Goal: Task Accomplishment & Management: Use online tool/utility

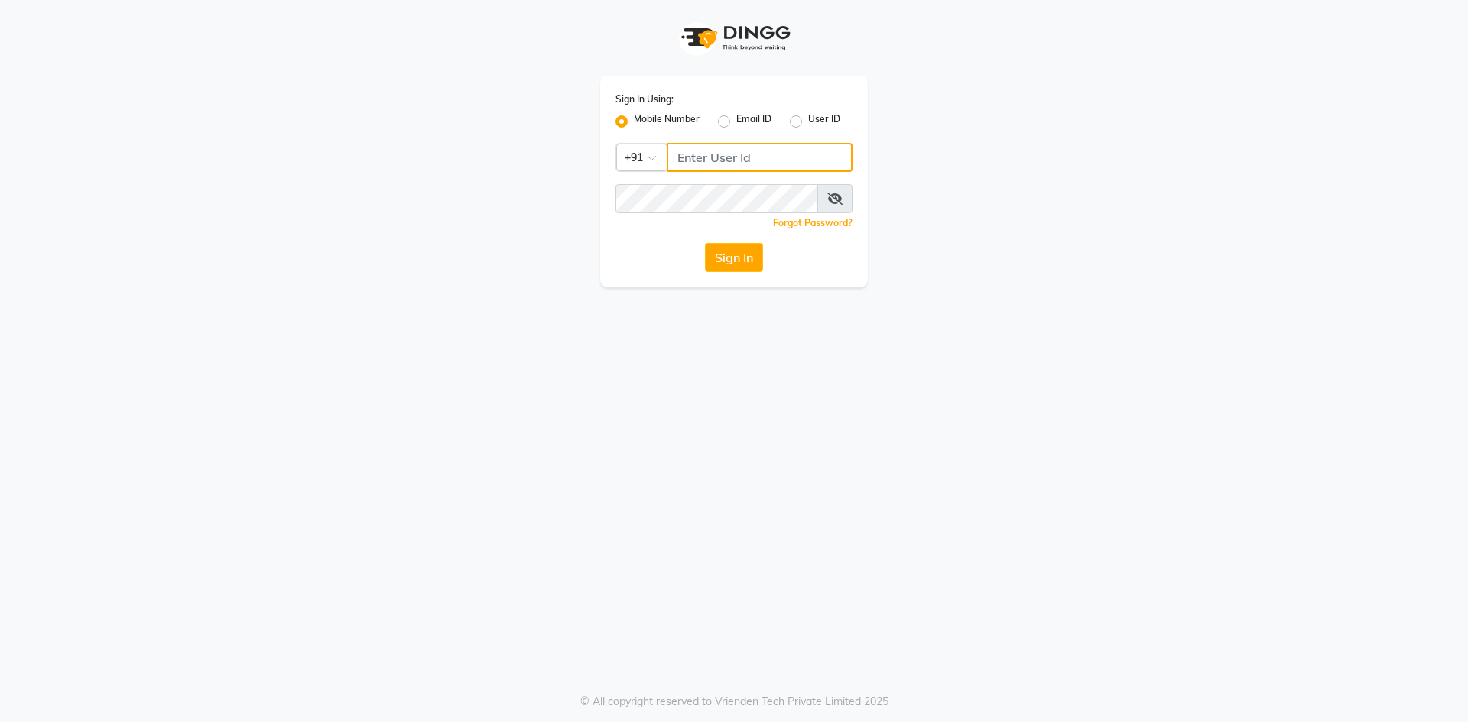
click at [696, 160] on input "Username" at bounding box center [760, 157] width 186 height 29
type input "9910809377"
click at [748, 270] on button "Sign In" at bounding box center [734, 257] width 58 height 29
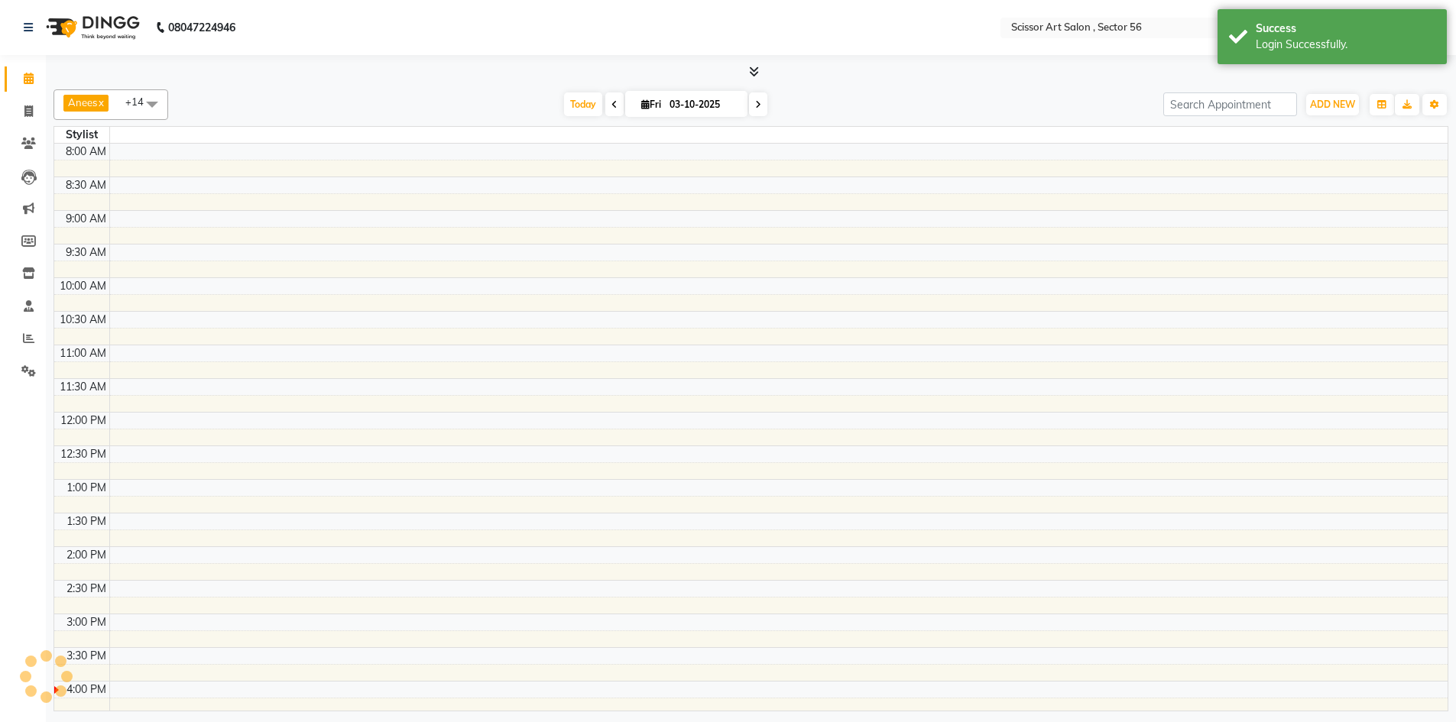
select select "en"
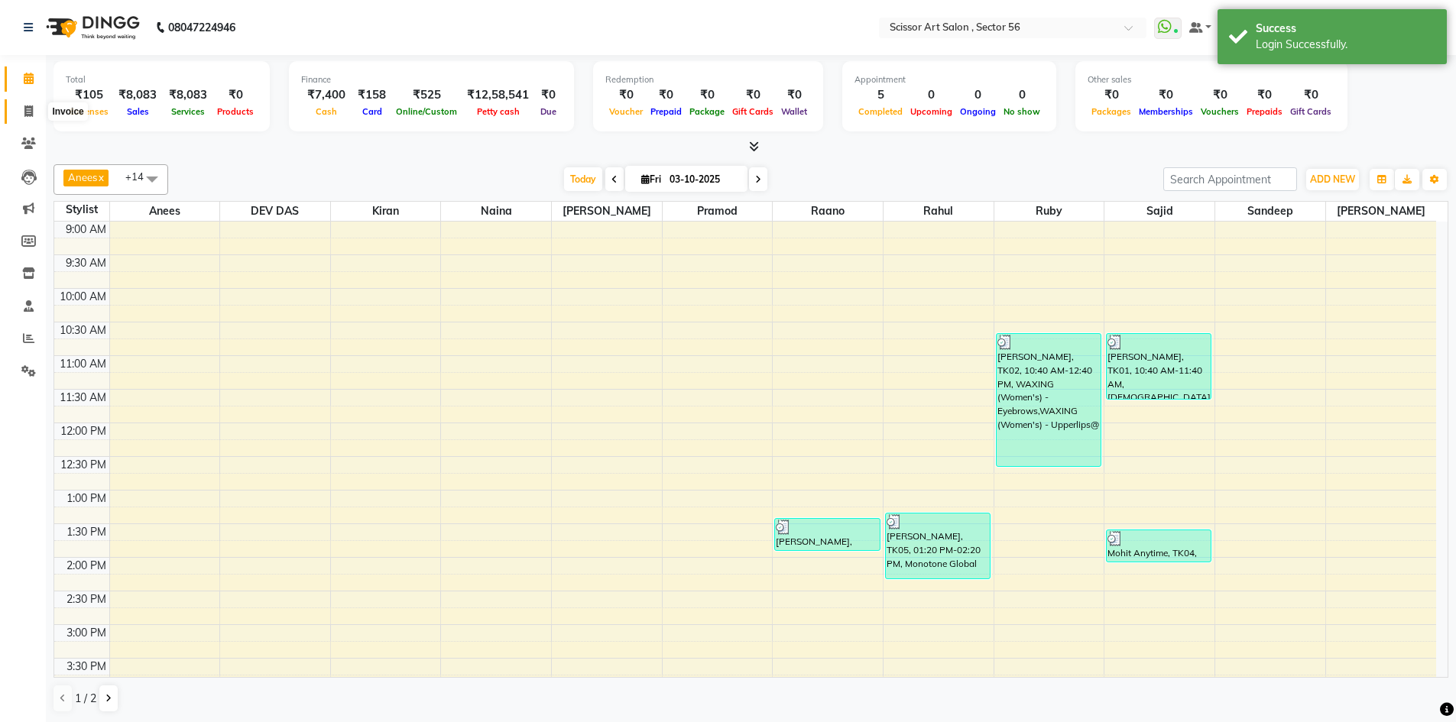
click at [33, 109] on icon at bounding box center [28, 111] width 8 height 11
select select "service"
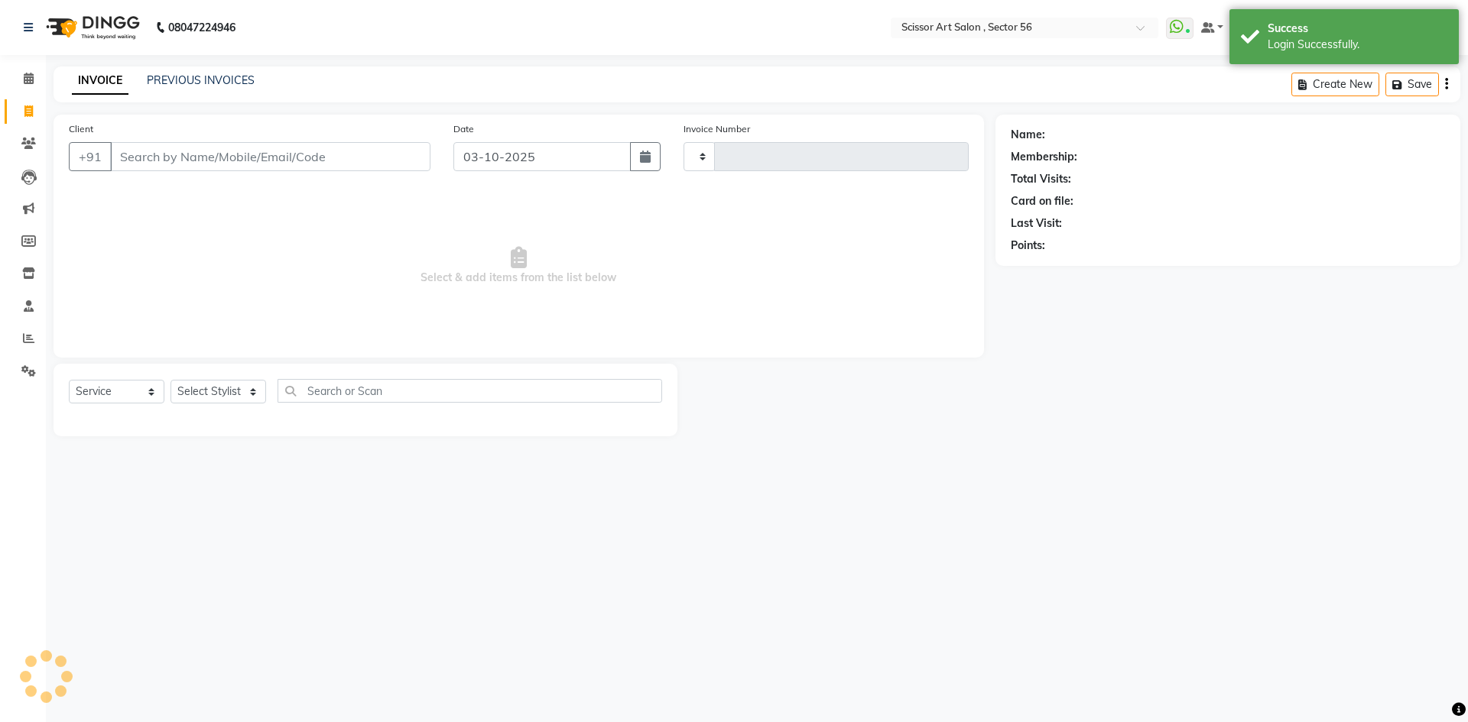
type input "1633"
select select "6185"
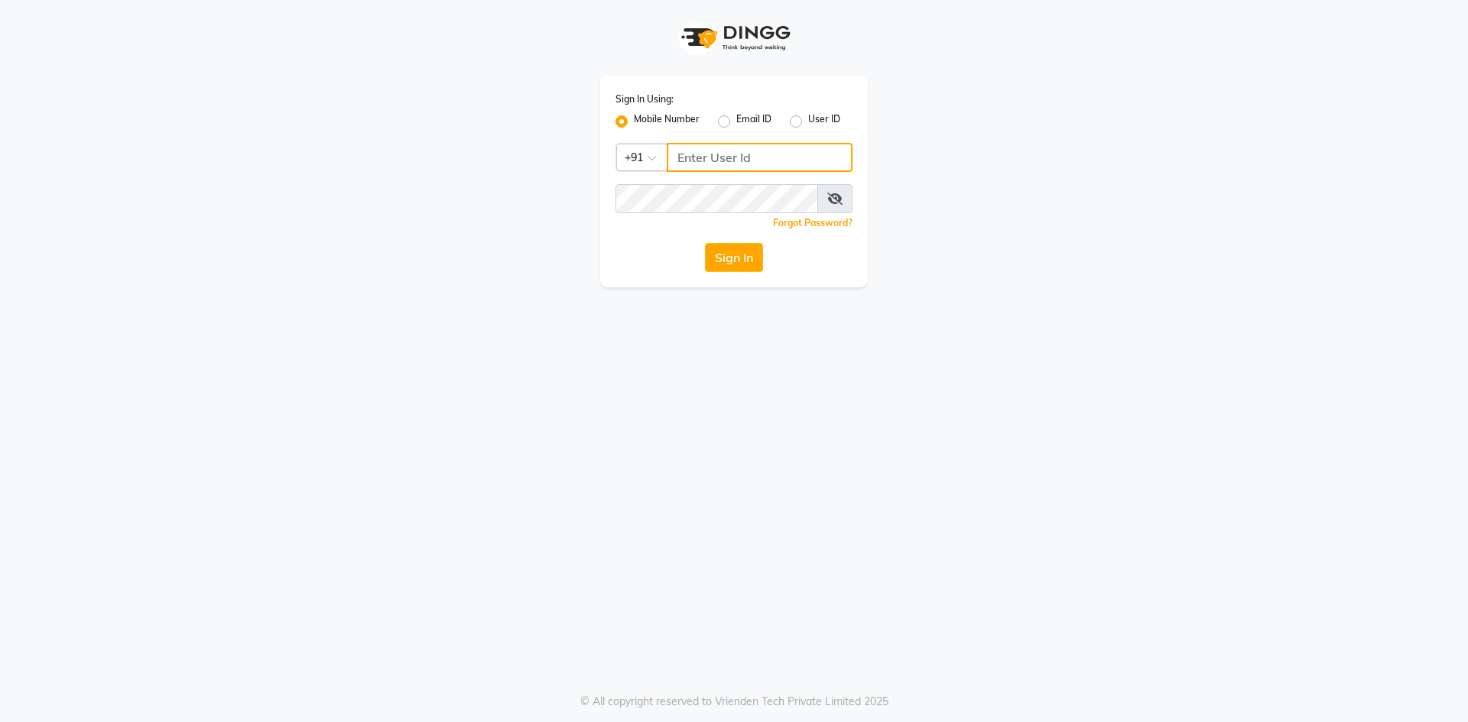
click at [800, 147] on input "Username" at bounding box center [760, 157] width 186 height 29
type input "9910809377"
click at [735, 268] on button "Sign In" at bounding box center [734, 257] width 58 height 29
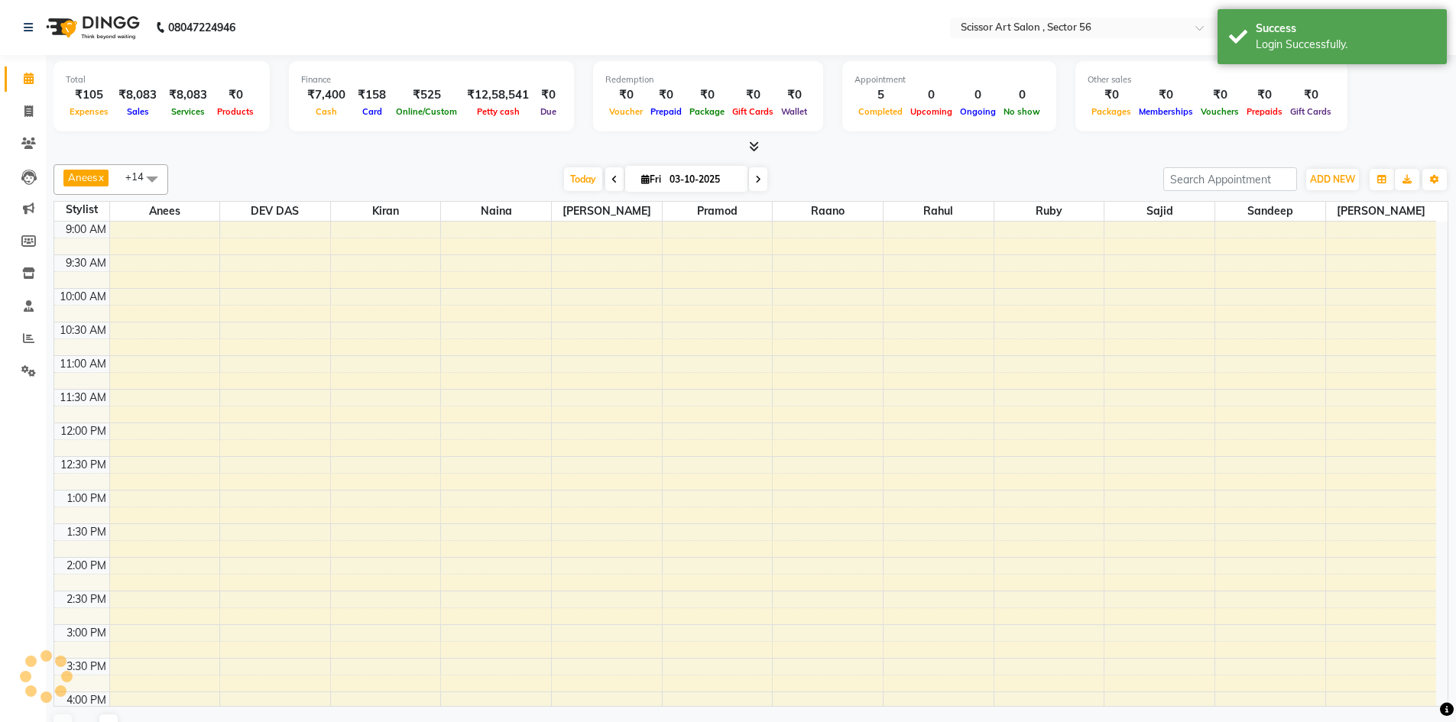
select select "en"
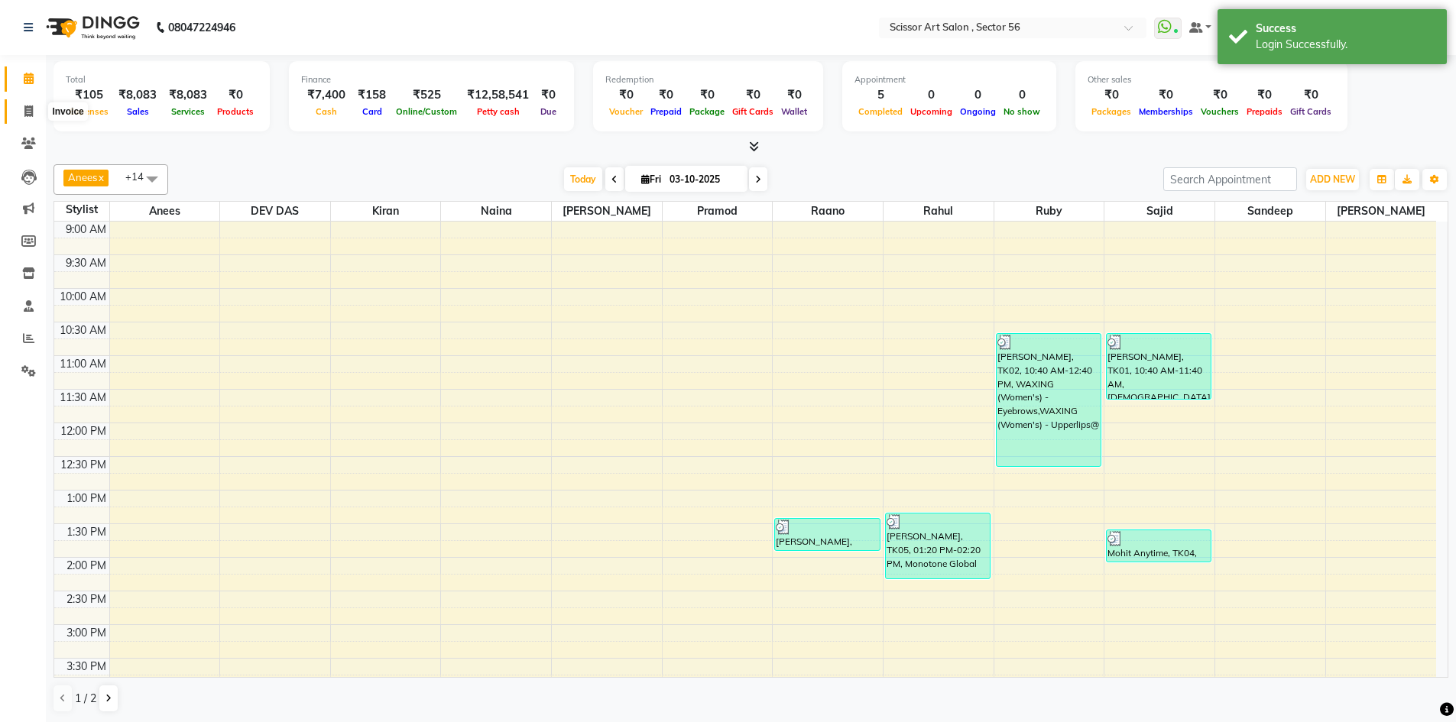
click at [20, 118] on span at bounding box center [28, 112] width 27 height 18
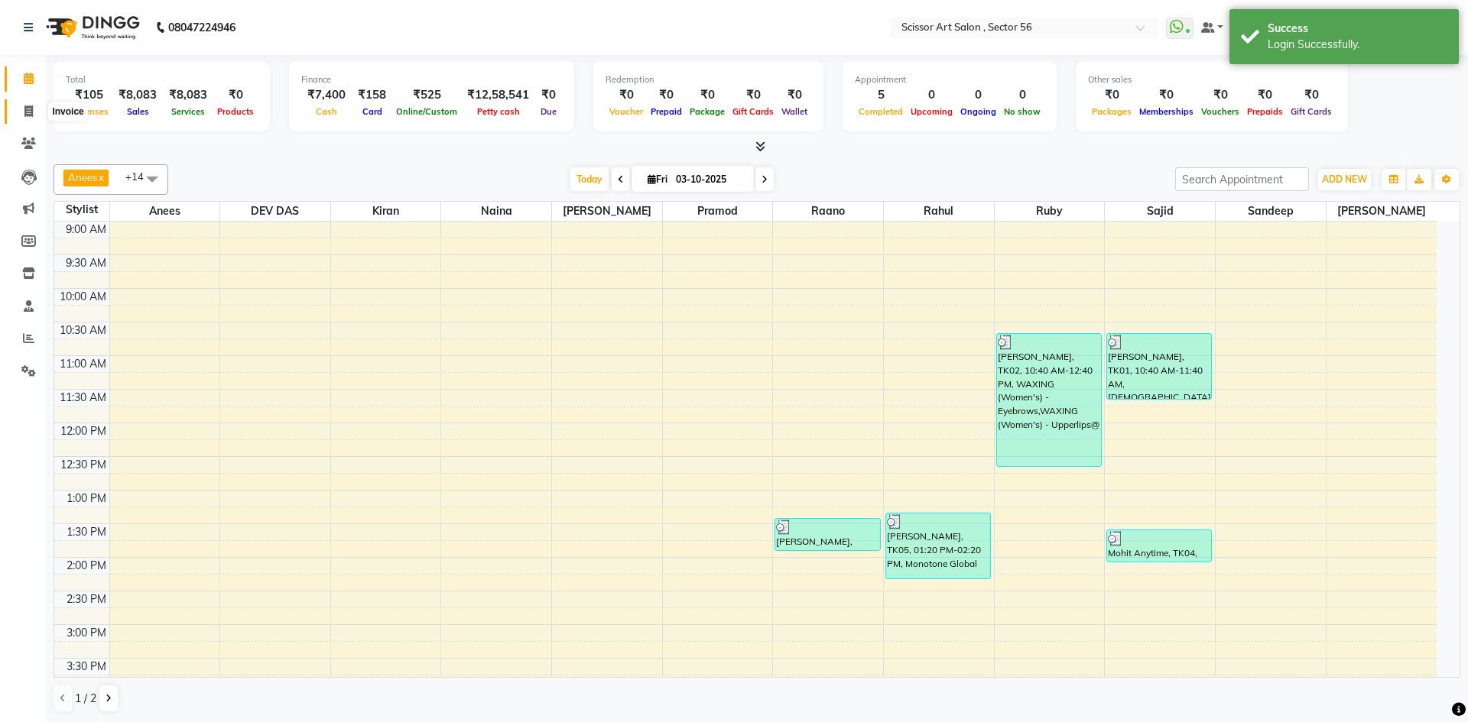
select select "service"
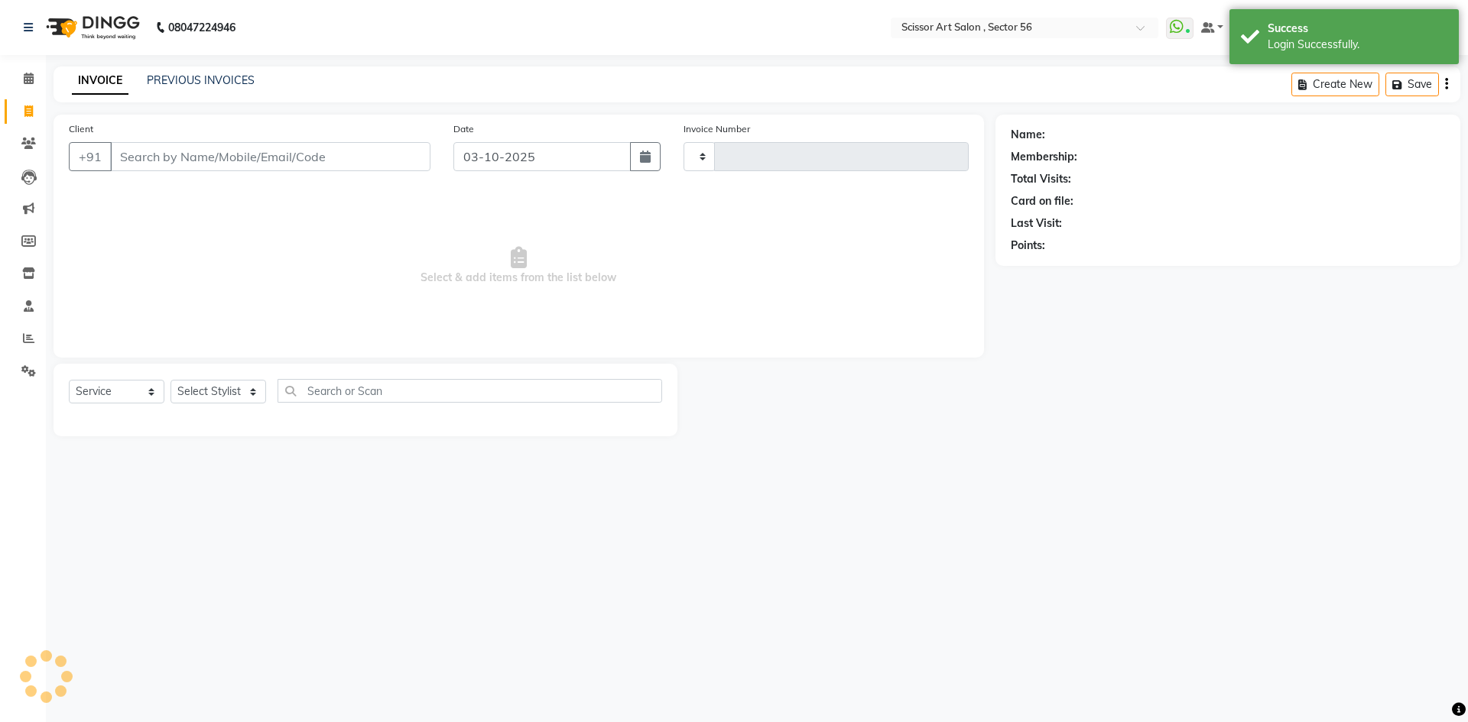
type input "1633"
select select "6185"
